Goal: Task Accomplishment & Management: Use online tool/utility

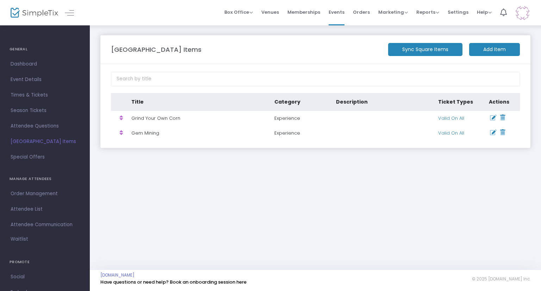
click at [474, 49] on m-button "Add Item" at bounding box center [495, 49] width 51 height 13
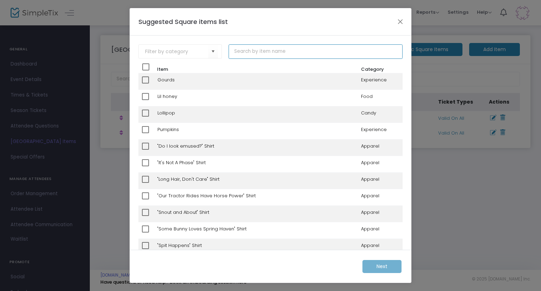
click at [280, 45] on input at bounding box center [316, 51] width 174 height 14
type input "small pumpkin"
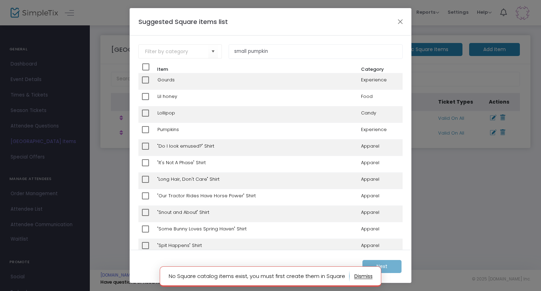
click at [366, 275] on button "button" at bounding box center [364, 276] width 18 height 11
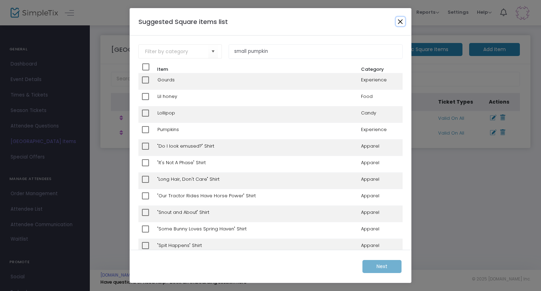
click at [398, 24] on button "Close" at bounding box center [400, 21] width 9 height 9
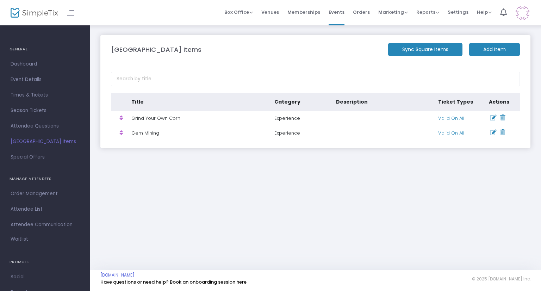
click at [439, 151] on div "Suggested Square Items Sync Square Items Add Item Title Category Description Ti…" at bounding box center [316, 92] width 452 height 134
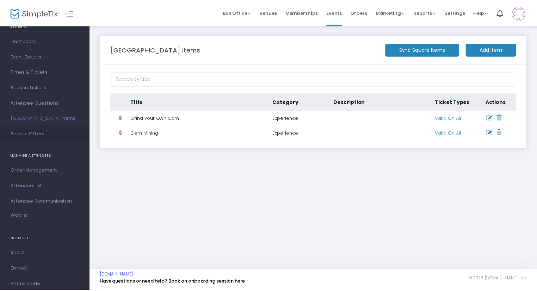
scroll to position [35, 0]
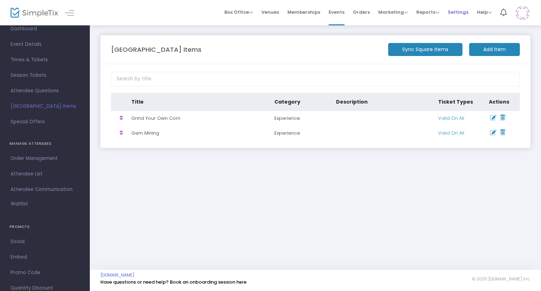
click at [457, 7] on span "Settings" at bounding box center [458, 12] width 21 height 18
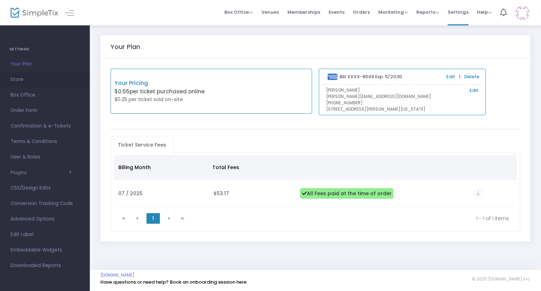
click at [20, 77] on span "Store" at bounding box center [45, 79] width 69 height 9
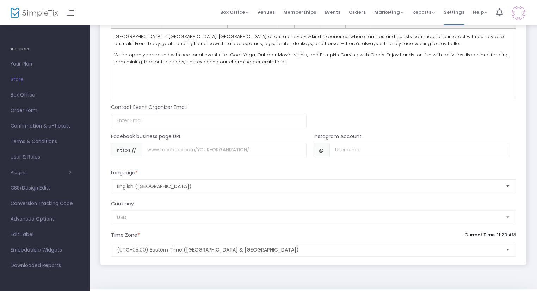
scroll to position [648, 0]
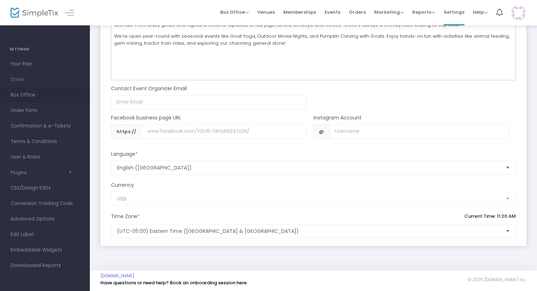
click at [14, 93] on span "Box Office" at bounding box center [45, 95] width 69 height 9
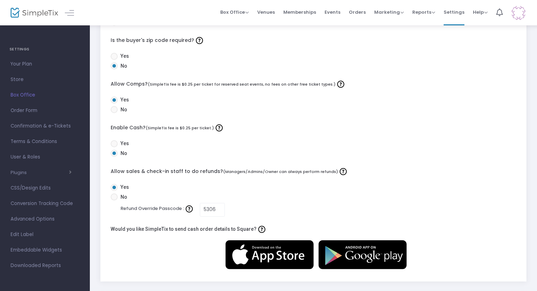
scroll to position [244, 0]
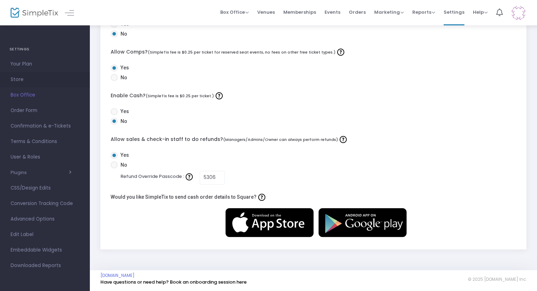
click at [20, 78] on span "Store" at bounding box center [45, 79] width 69 height 9
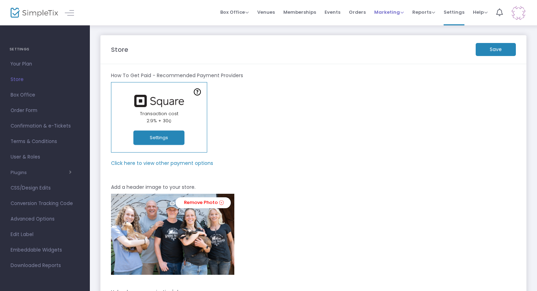
click at [387, 13] on span "Marketing" at bounding box center [389, 12] width 30 height 7
click at [433, 8] on span "Reports Analytics Sales Reports Download" at bounding box center [423, 12] width 23 height 18
click at [431, 9] on span "Reports" at bounding box center [423, 12] width 23 height 7
click at [338, 13] on span "Events" at bounding box center [333, 12] width 16 height 18
